Goal: Task Accomplishment & Management: Manage account settings

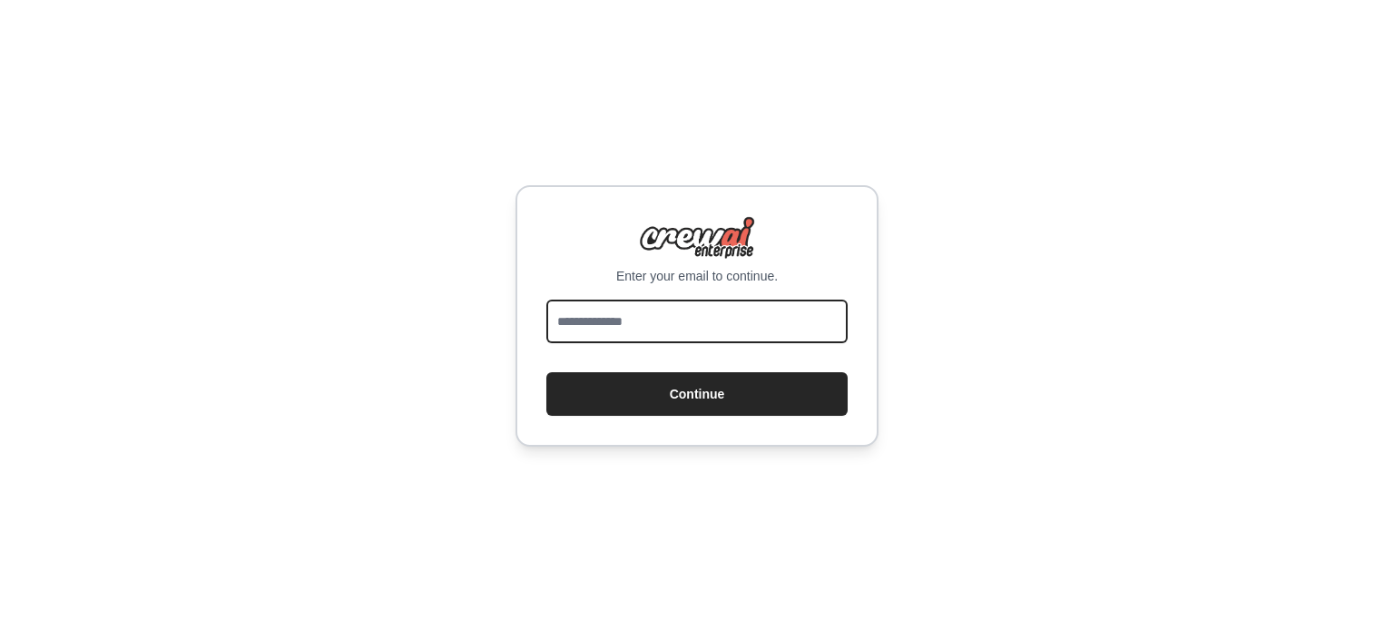
click at [753, 327] on input "email" at bounding box center [696, 322] width 301 height 44
click at [762, 327] on input "email" at bounding box center [696, 322] width 301 height 44
type input "**********"
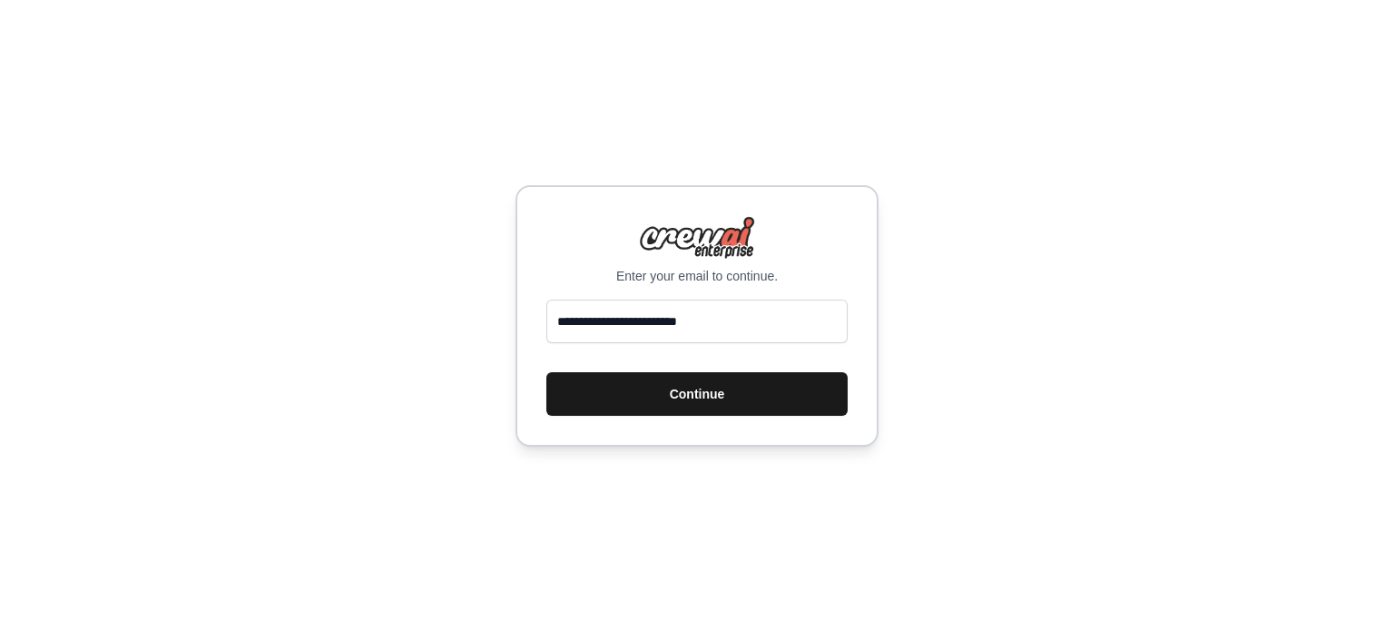
click at [733, 375] on button "Continue" at bounding box center [696, 394] width 301 height 44
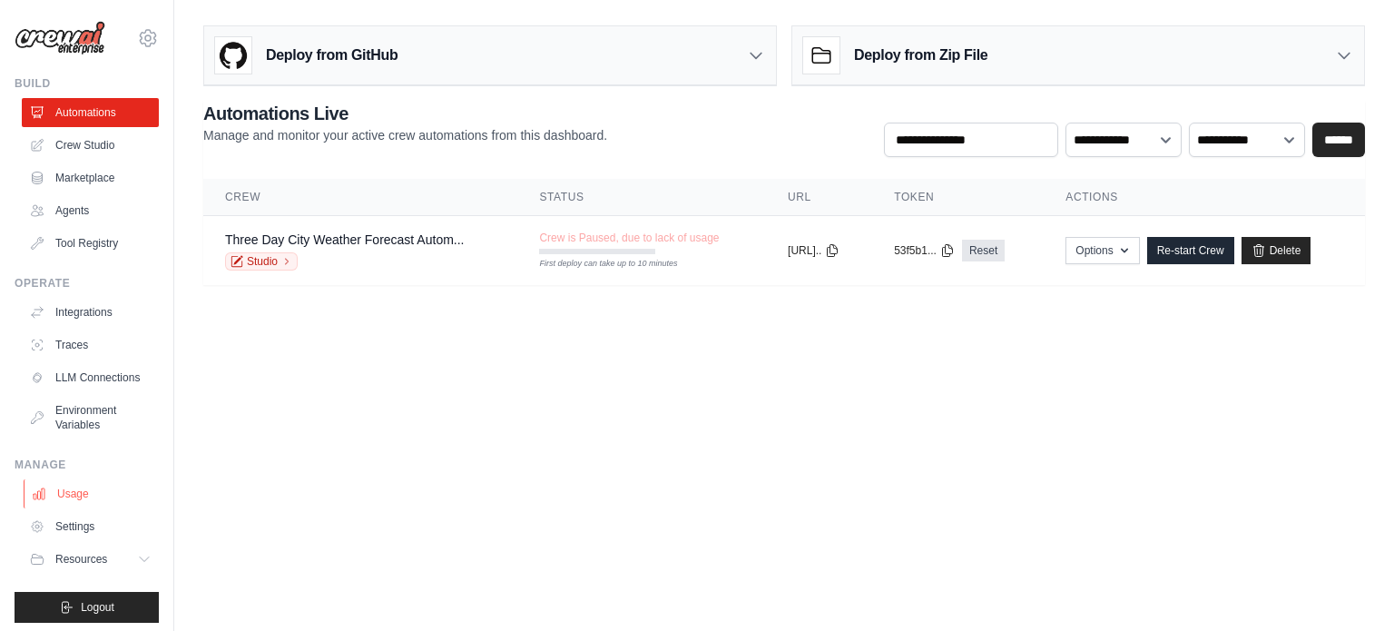
click at [96, 507] on link "Usage" at bounding box center [92, 493] width 137 height 29
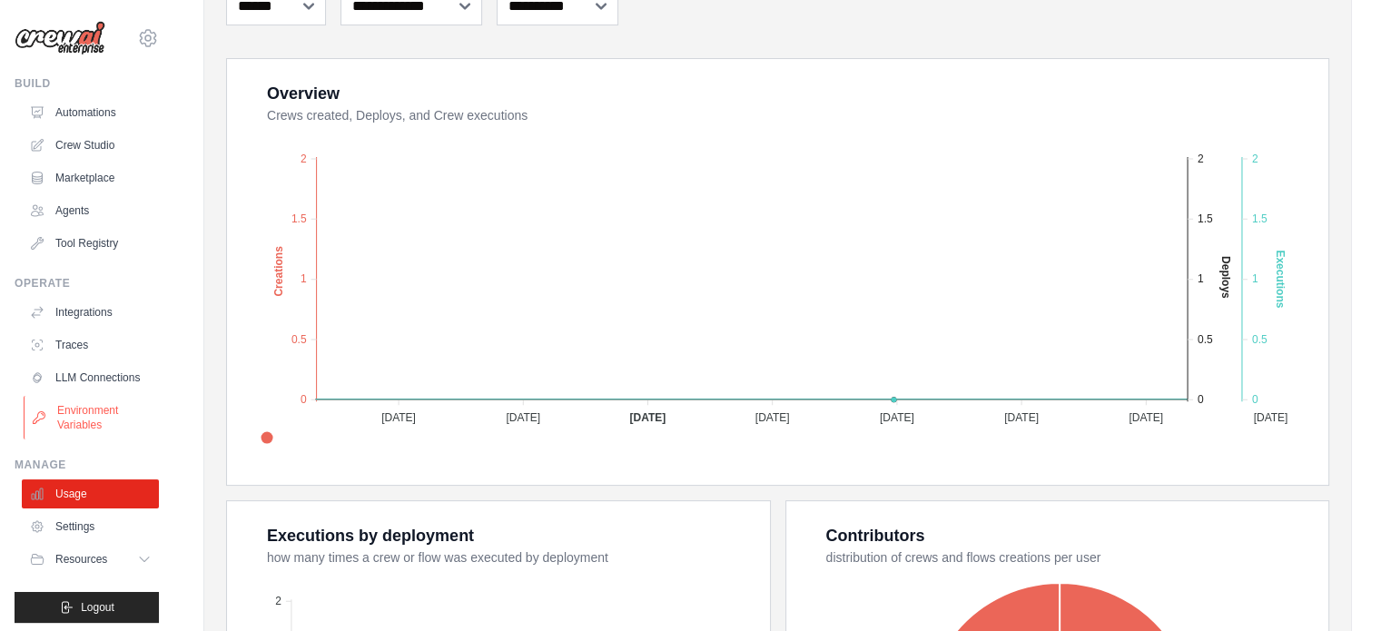
scroll to position [266, 0]
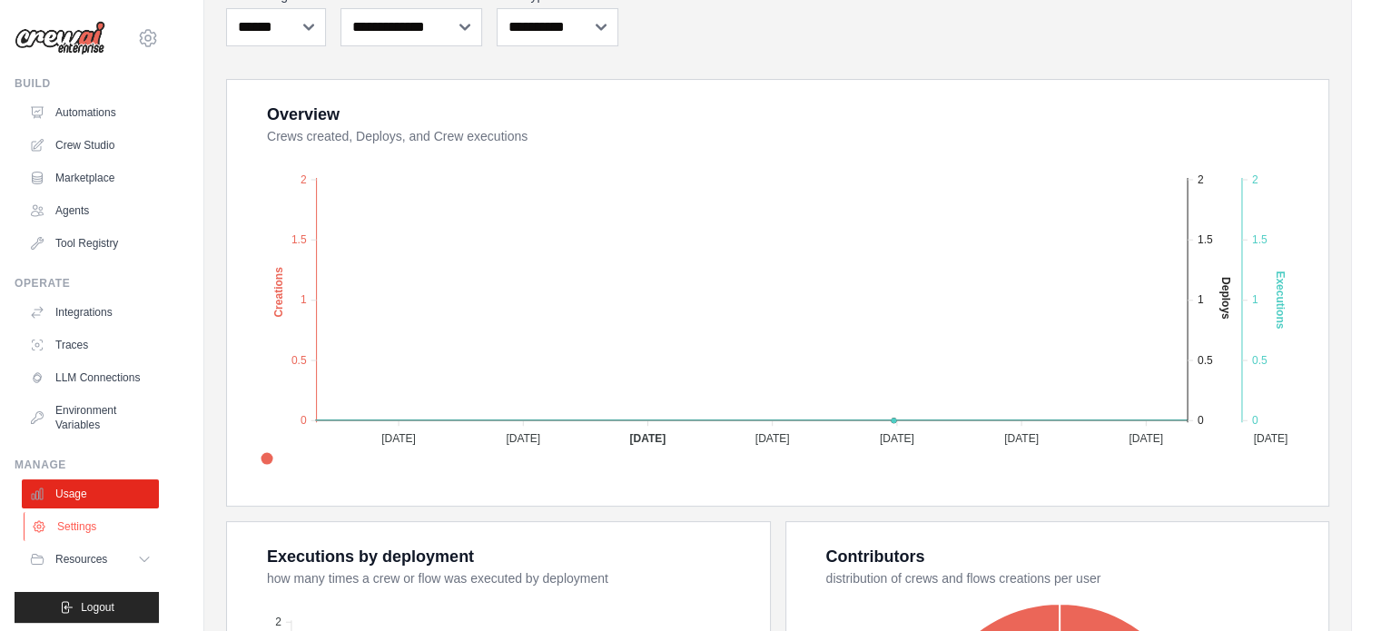
click at [91, 532] on link "Settings" at bounding box center [92, 526] width 137 height 29
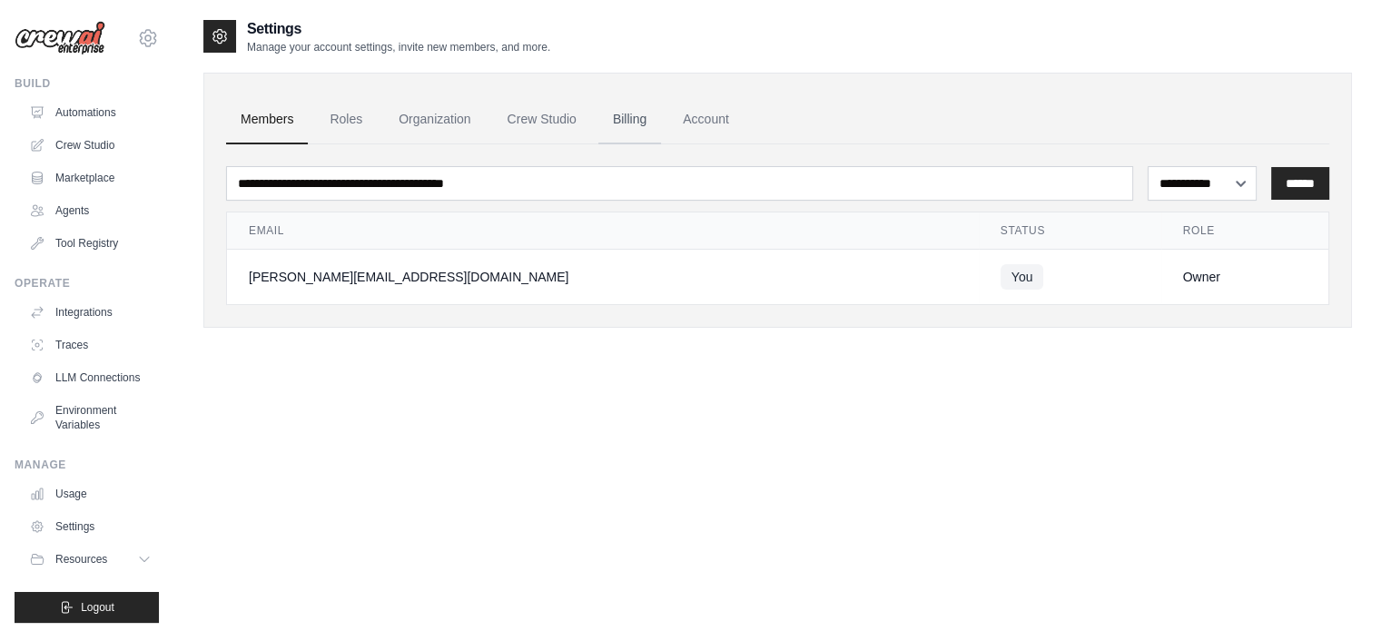
click at [620, 117] on link "Billing" at bounding box center [629, 119] width 63 height 49
